Goal: Task Accomplishment & Management: Manage account settings

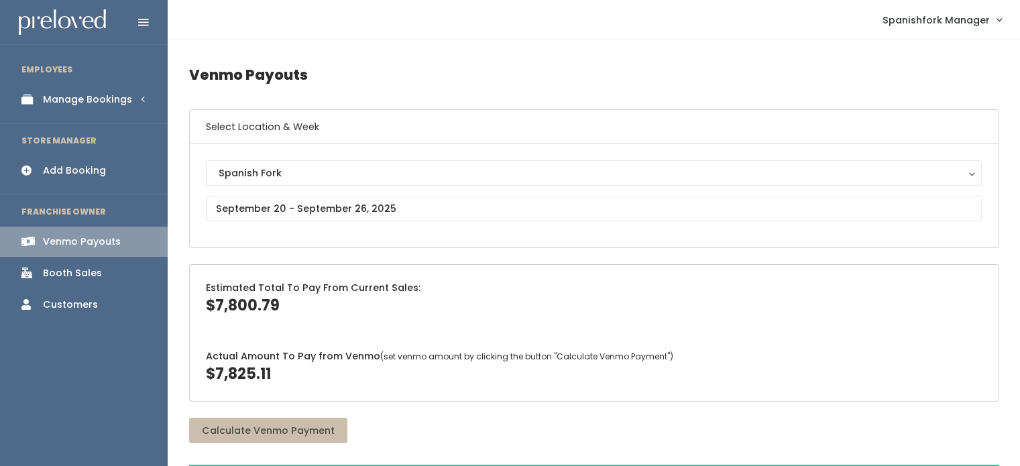
click at [83, 99] on div "Manage Bookings" at bounding box center [87, 100] width 89 height 14
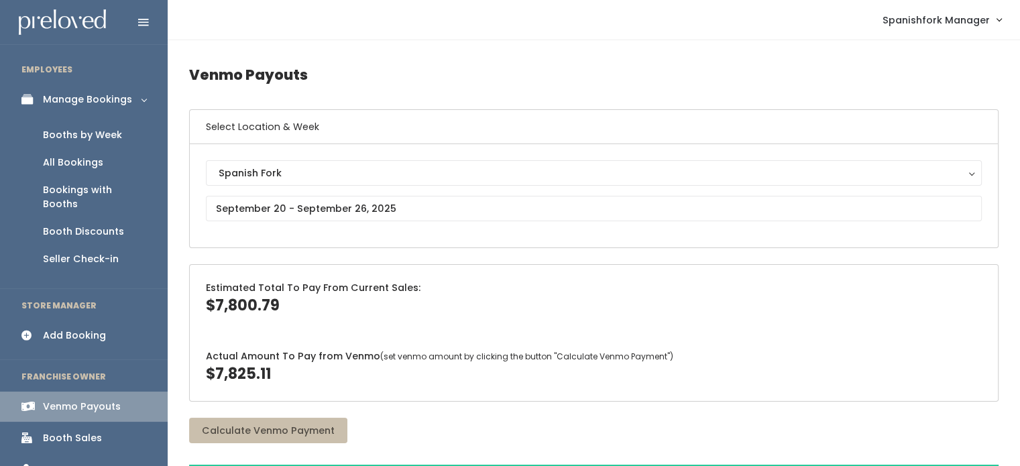
click at [88, 130] on div "Booths by Week" at bounding box center [82, 135] width 79 height 14
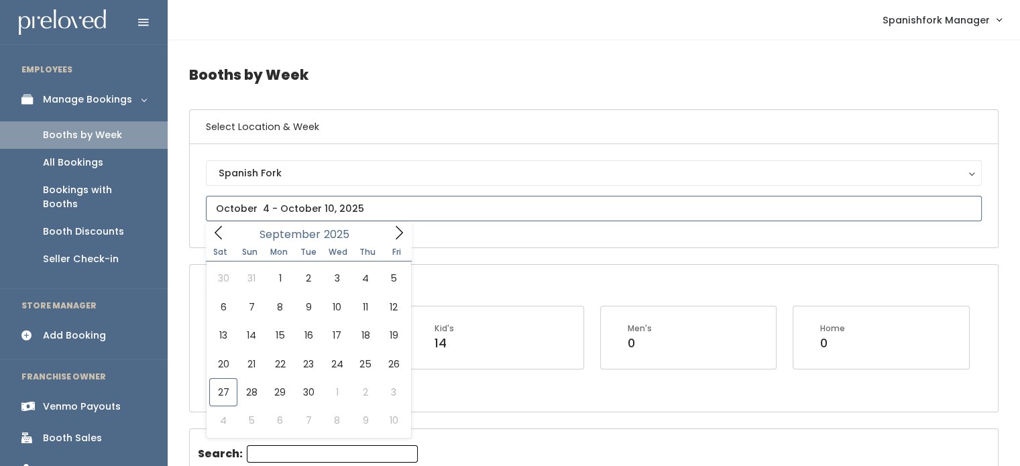
click at [383, 213] on input "text" at bounding box center [594, 208] width 776 height 25
type input "September 13 to September 19"
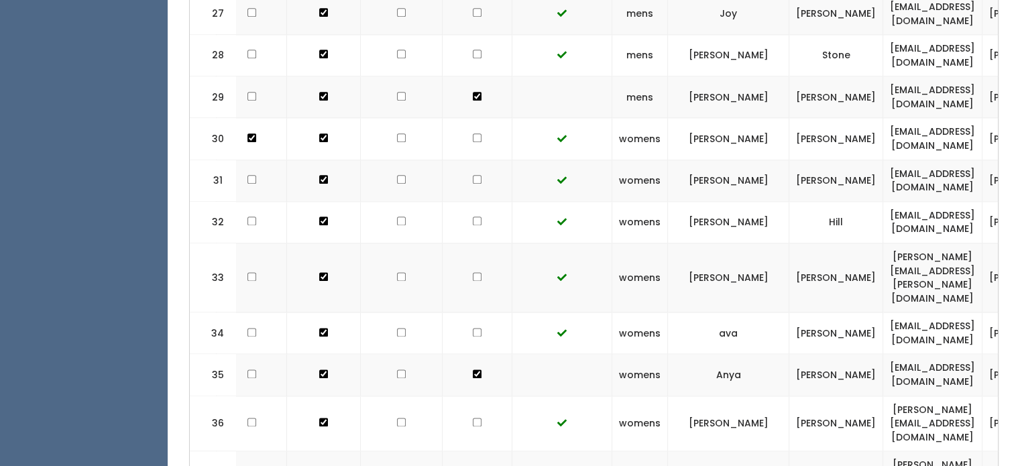
scroll to position [1991, 0]
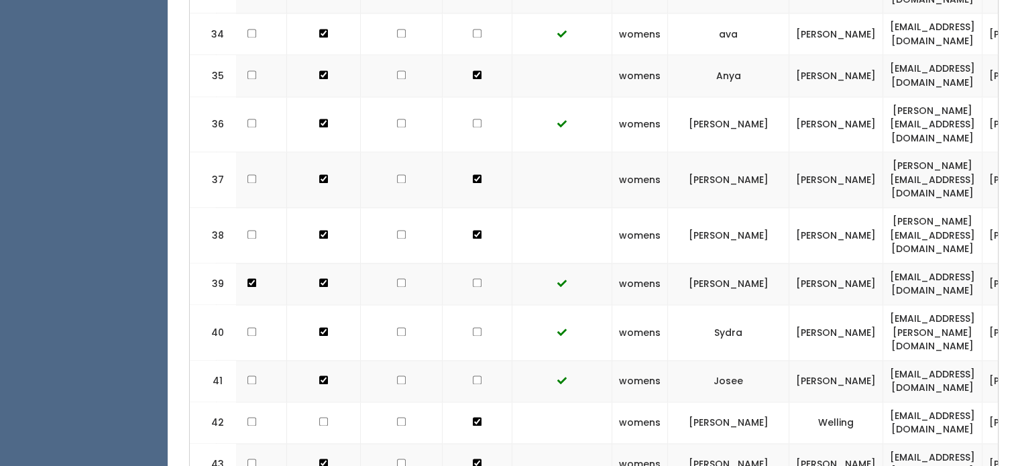
click at [883, 402] on td "[EMAIL_ADDRESS][DOMAIN_NAME]" at bounding box center [932, 423] width 99 height 42
copy tr "[EMAIL_ADDRESS][DOMAIN_NAME]"
